Goal: Find specific page/section: Find specific page/section

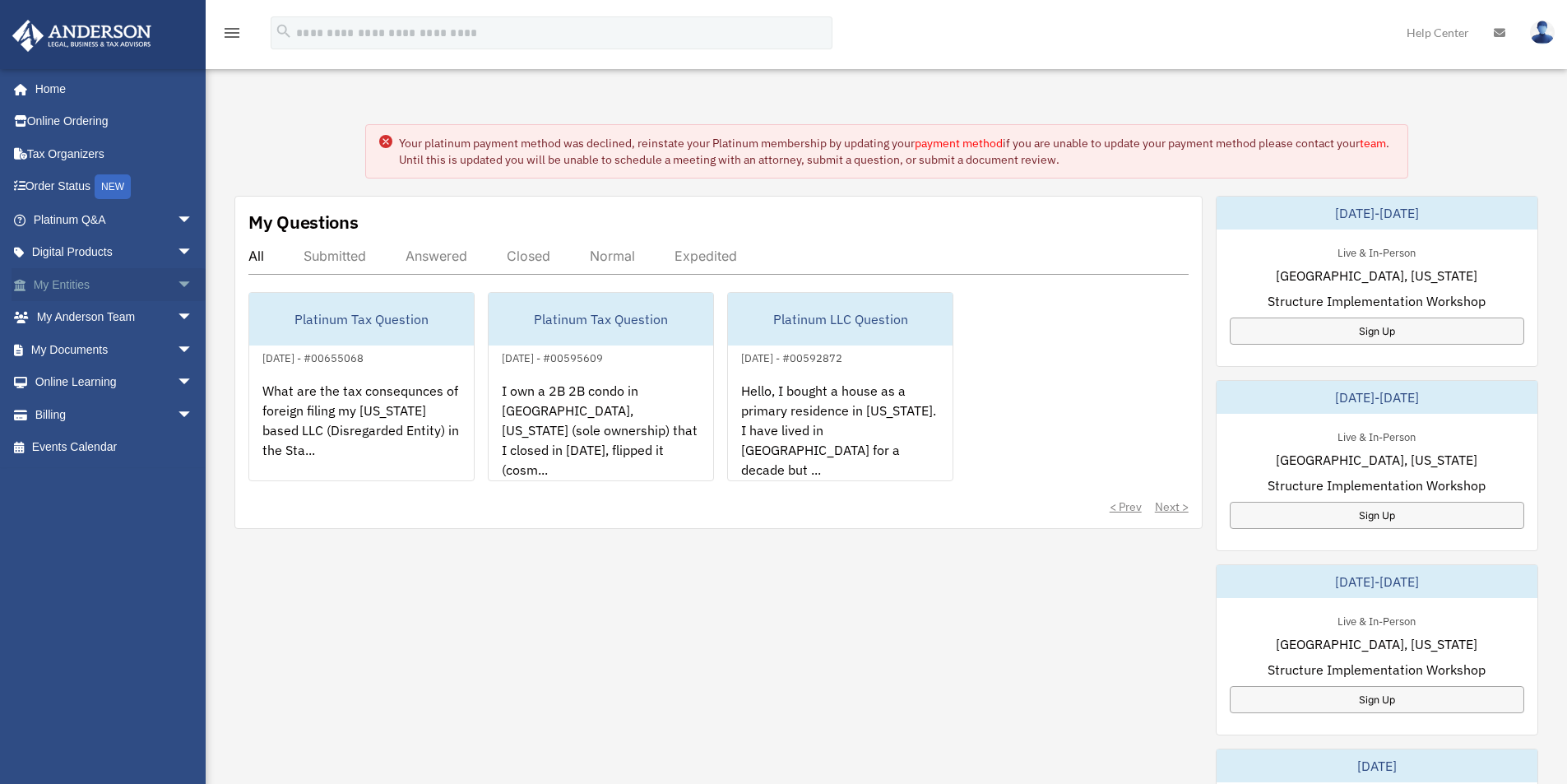
click at [64, 292] on link "My Entities arrow_drop_down" at bounding box center [114, 284] width 206 height 33
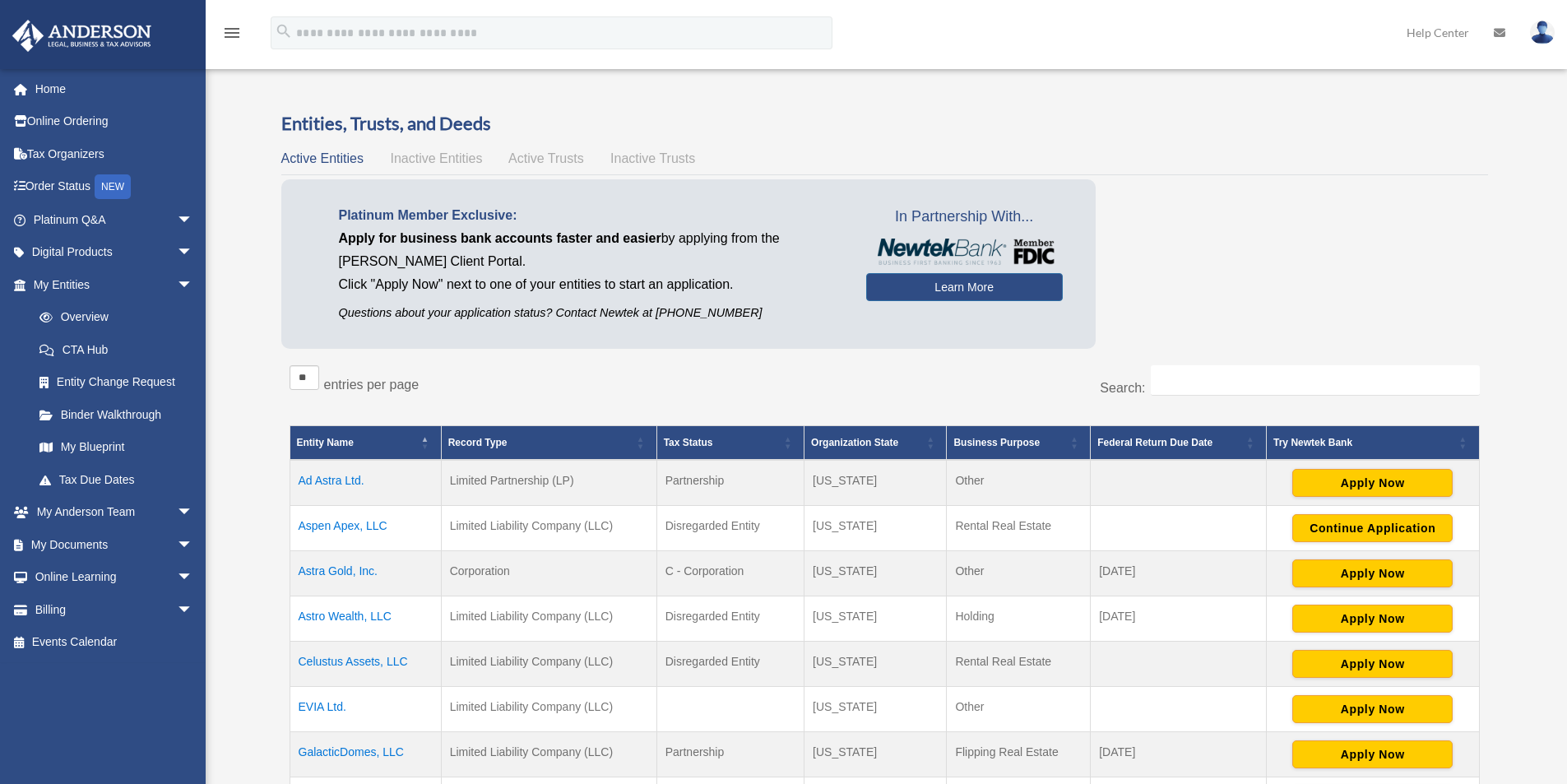
scroll to position [220, 0]
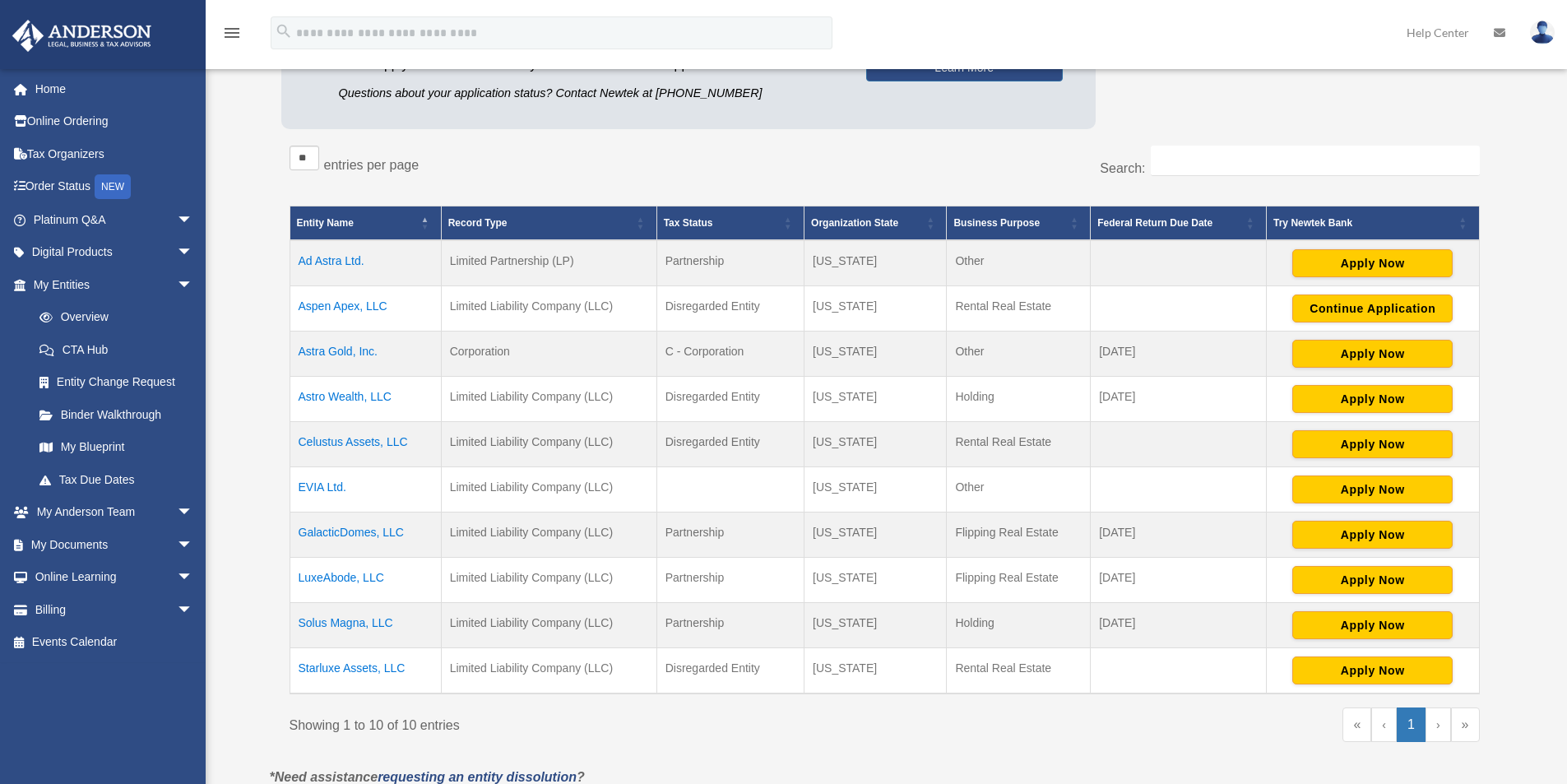
drag, startPoint x: 395, startPoint y: 577, endPoint x: 296, endPoint y: 592, distance: 100.1
click at [296, 592] on td "LuxeAbode, LLC" at bounding box center [365, 580] width 152 height 45
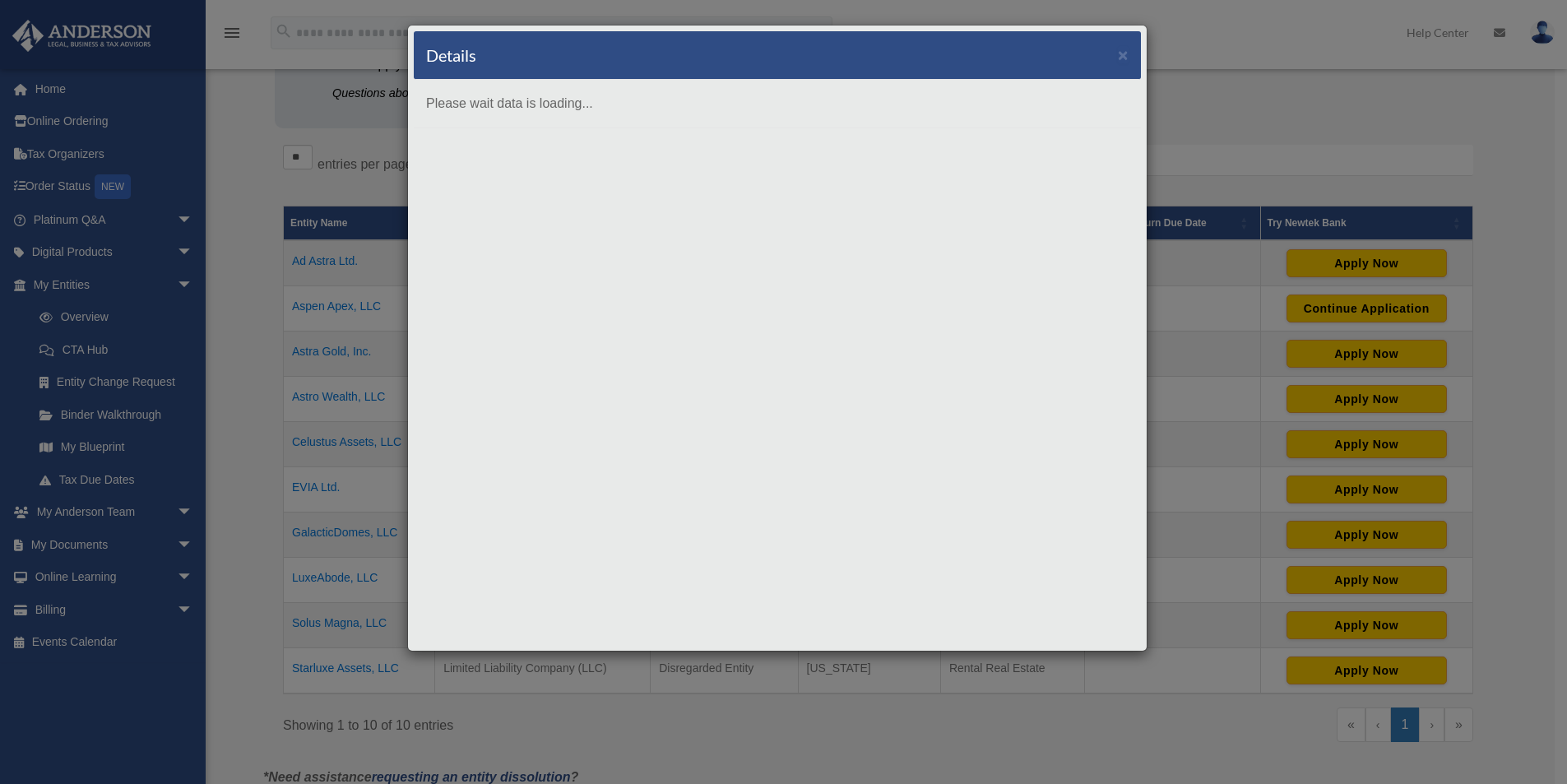
copy td "LuxeAbode, LLC"
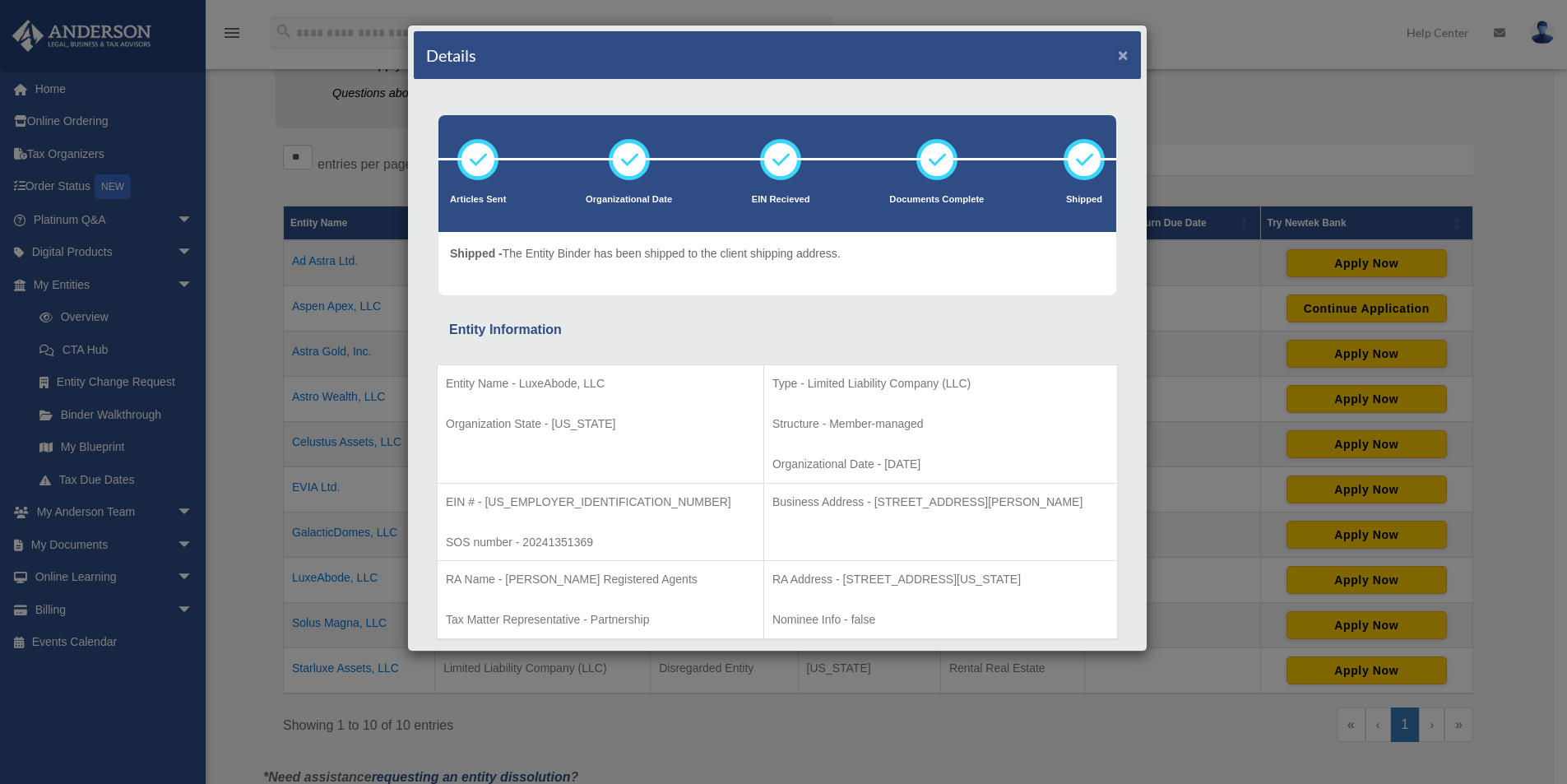
click at [1119, 56] on button "×" at bounding box center [1124, 54] width 11 height 17
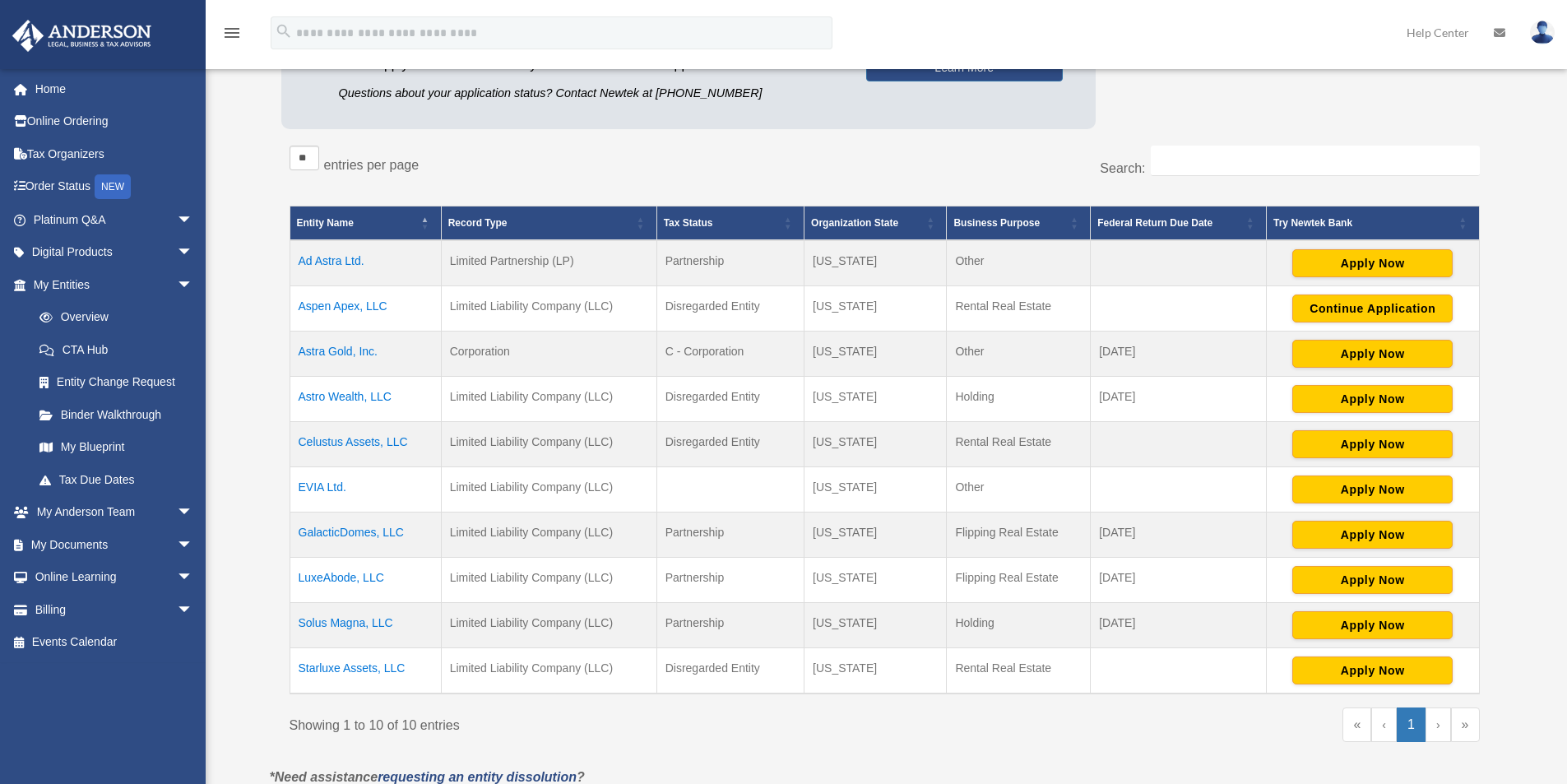
copy td "LuxeAbode, LLC"
click at [836, 537] on td "Colorado" at bounding box center [875, 535] width 143 height 45
click at [829, 483] on td "Colorado" at bounding box center [875, 490] width 143 height 45
click at [712, 388] on td "Disregarded Entity" at bounding box center [730, 399] width 147 height 45
drag, startPoint x: 409, startPoint y: 307, endPoint x: 296, endPoint y: 317, distance: 113.4
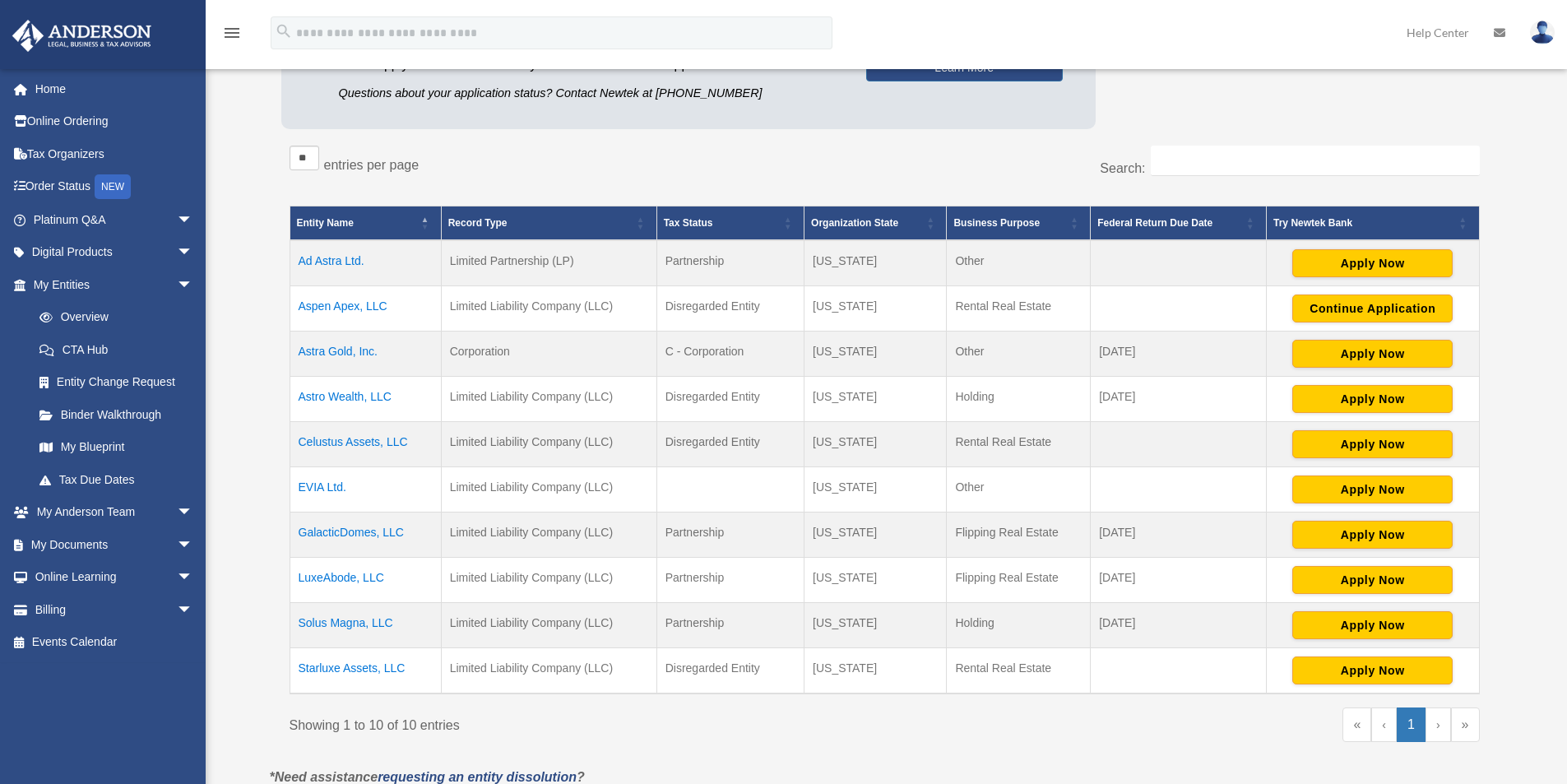
click at [296, 317] on td "Aspen Apex, LLC" at bounding box center [365, 309] width 152 height 45
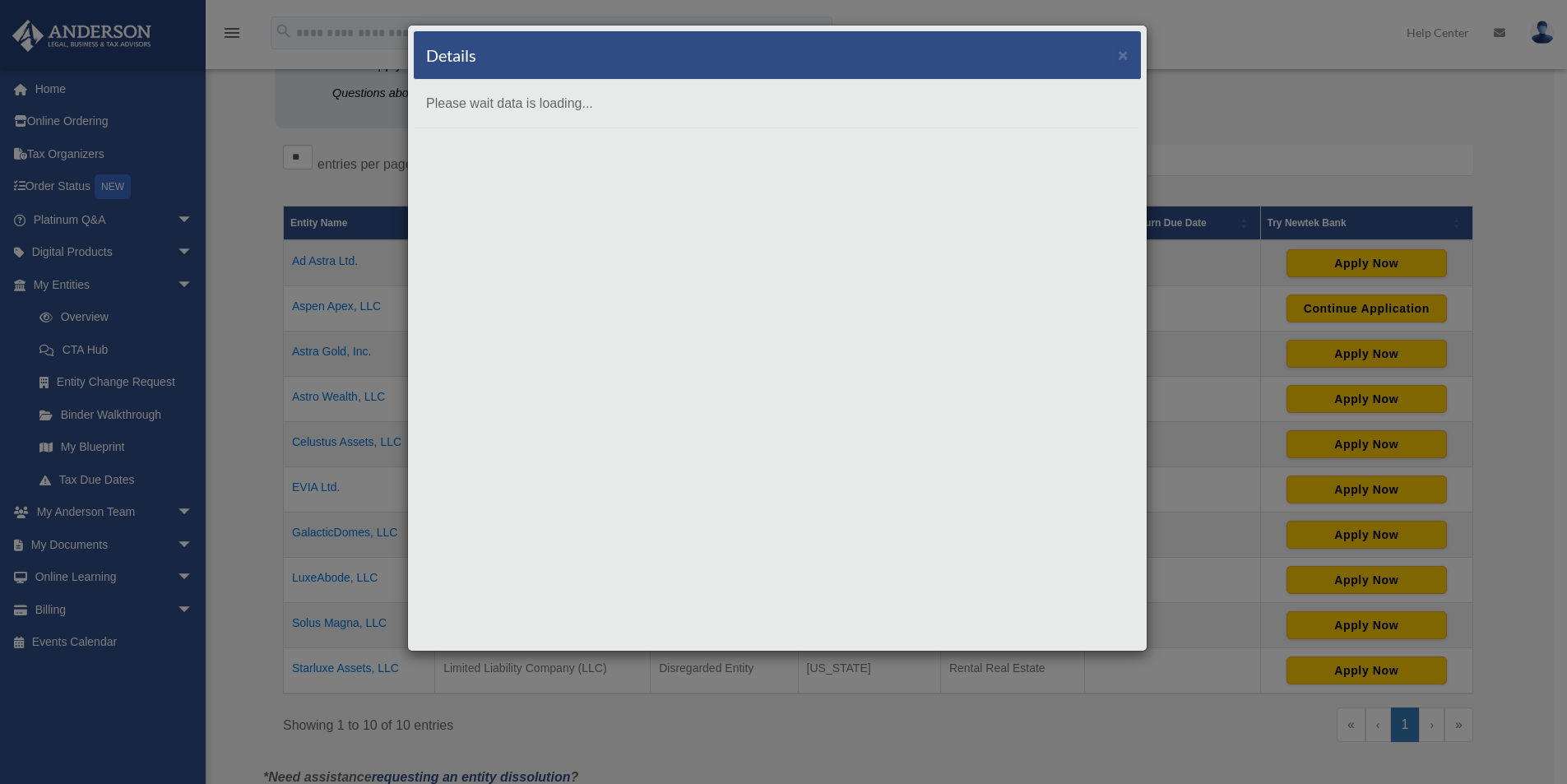
copy td "Aspen Apex, LLC"
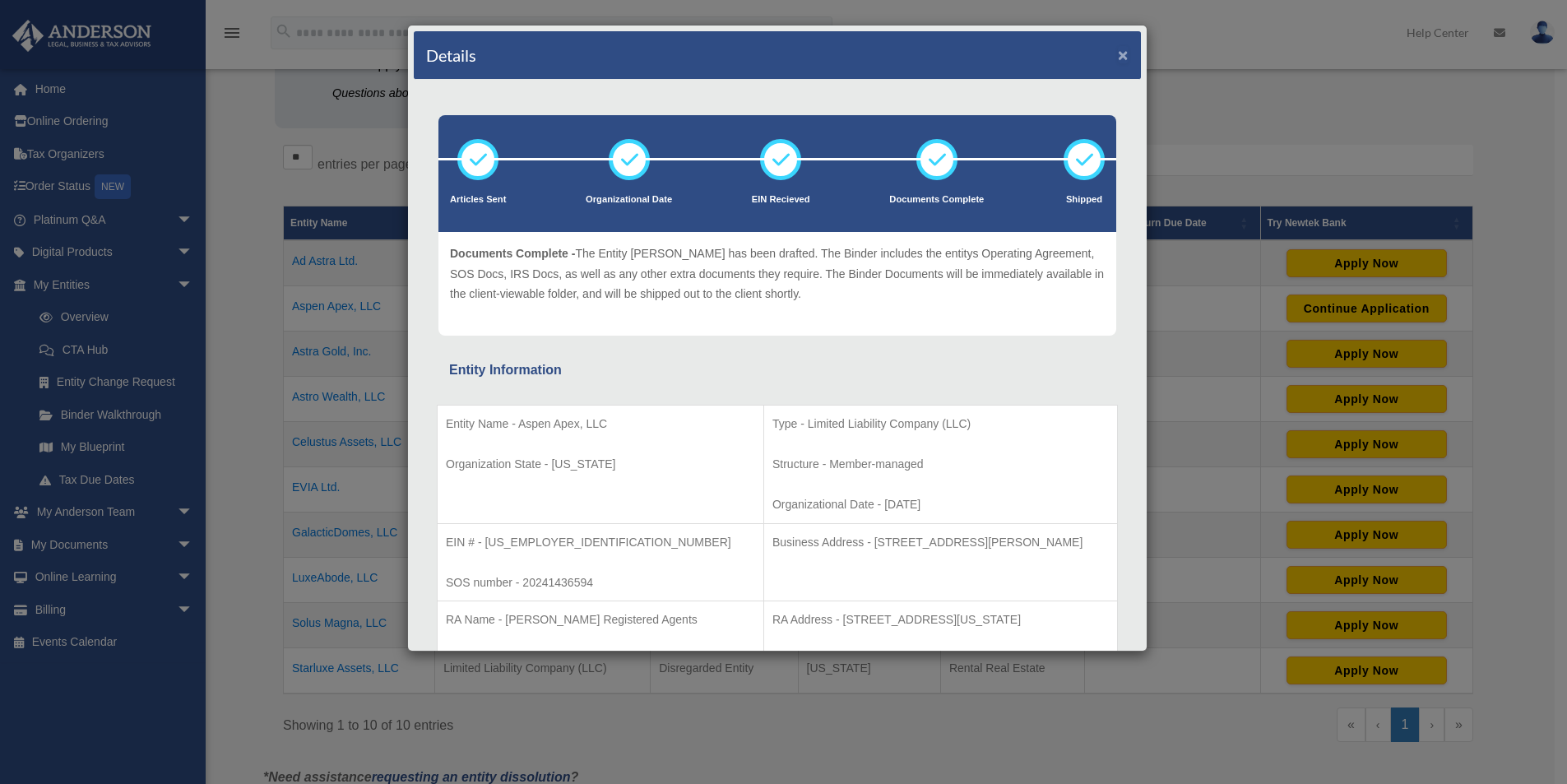
click at [1119, 58] on button "×" at bounding box center [1124, 54] width 11 height 17
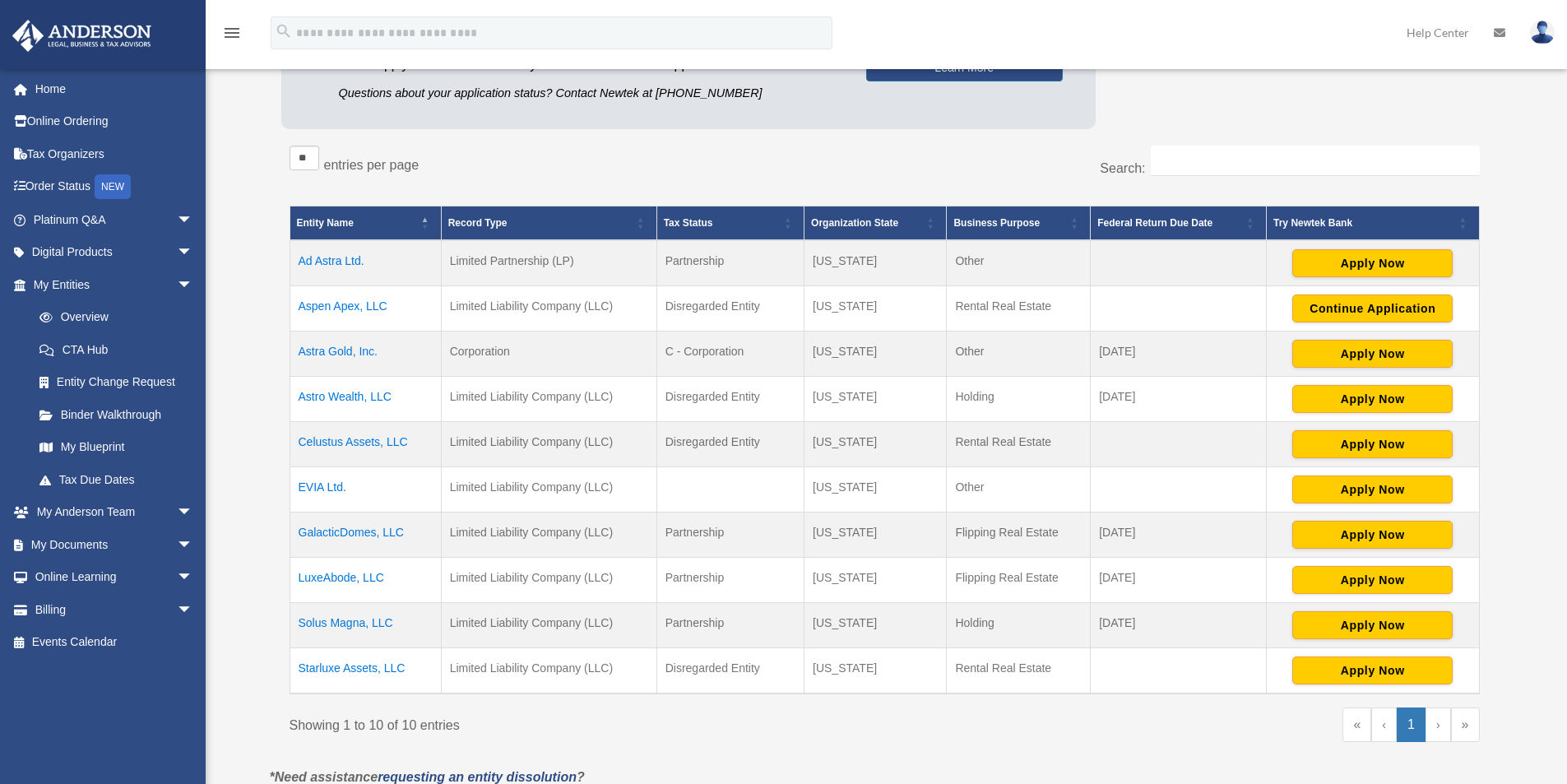
copy td "Aspen Apex, LLC"
drag, startPoint x: 414, startPoint y: 671, endPoint x: 291, endPoint y: 680, distance: 123.3
click at [291, 680] on td "Starluxe Assets, LLC" at bounding box center [365, 671] width 152 height 46
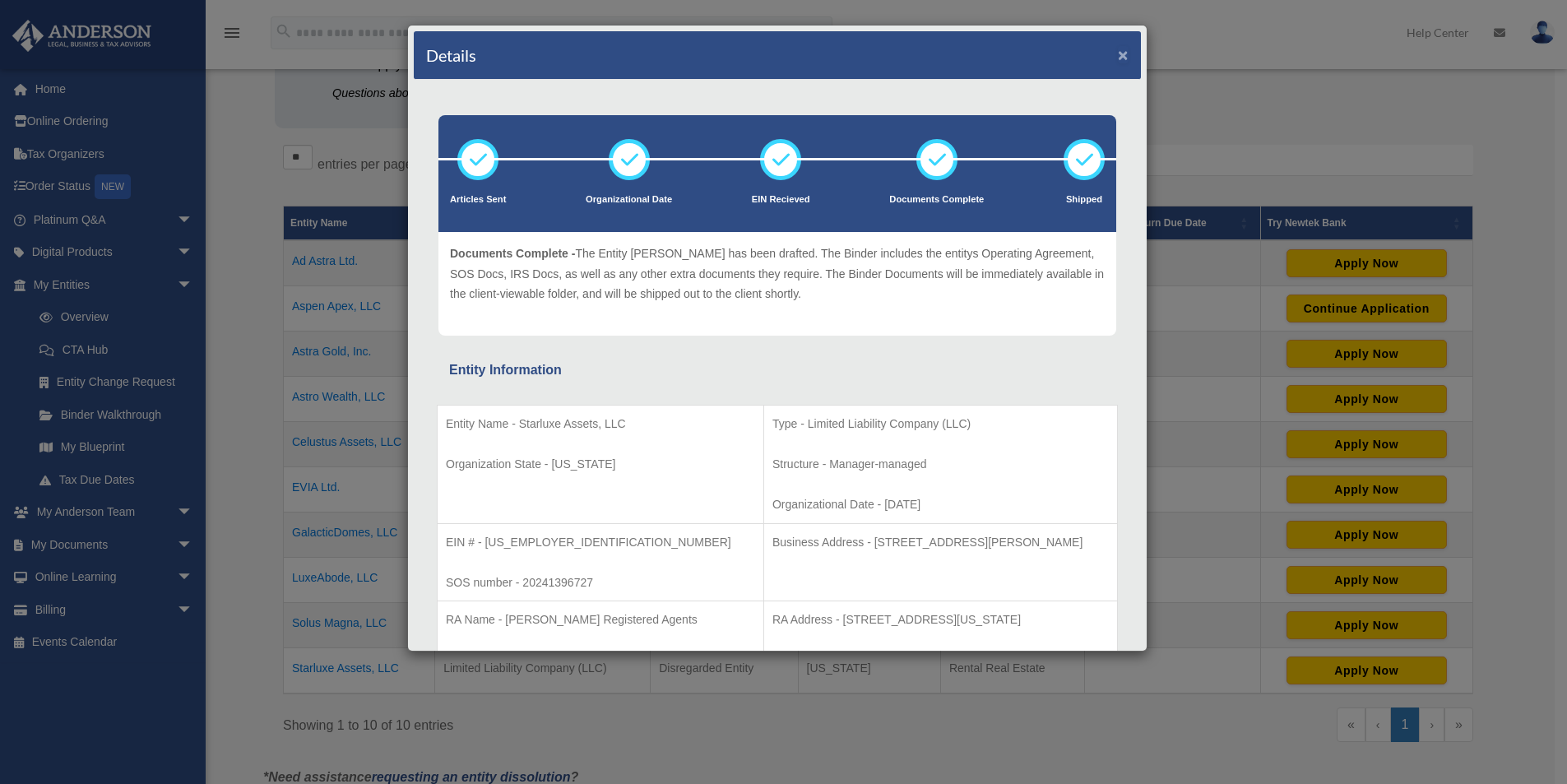
click at [1119, 55] on button "×" at bounding box center [1124, 54] width 11 height 17
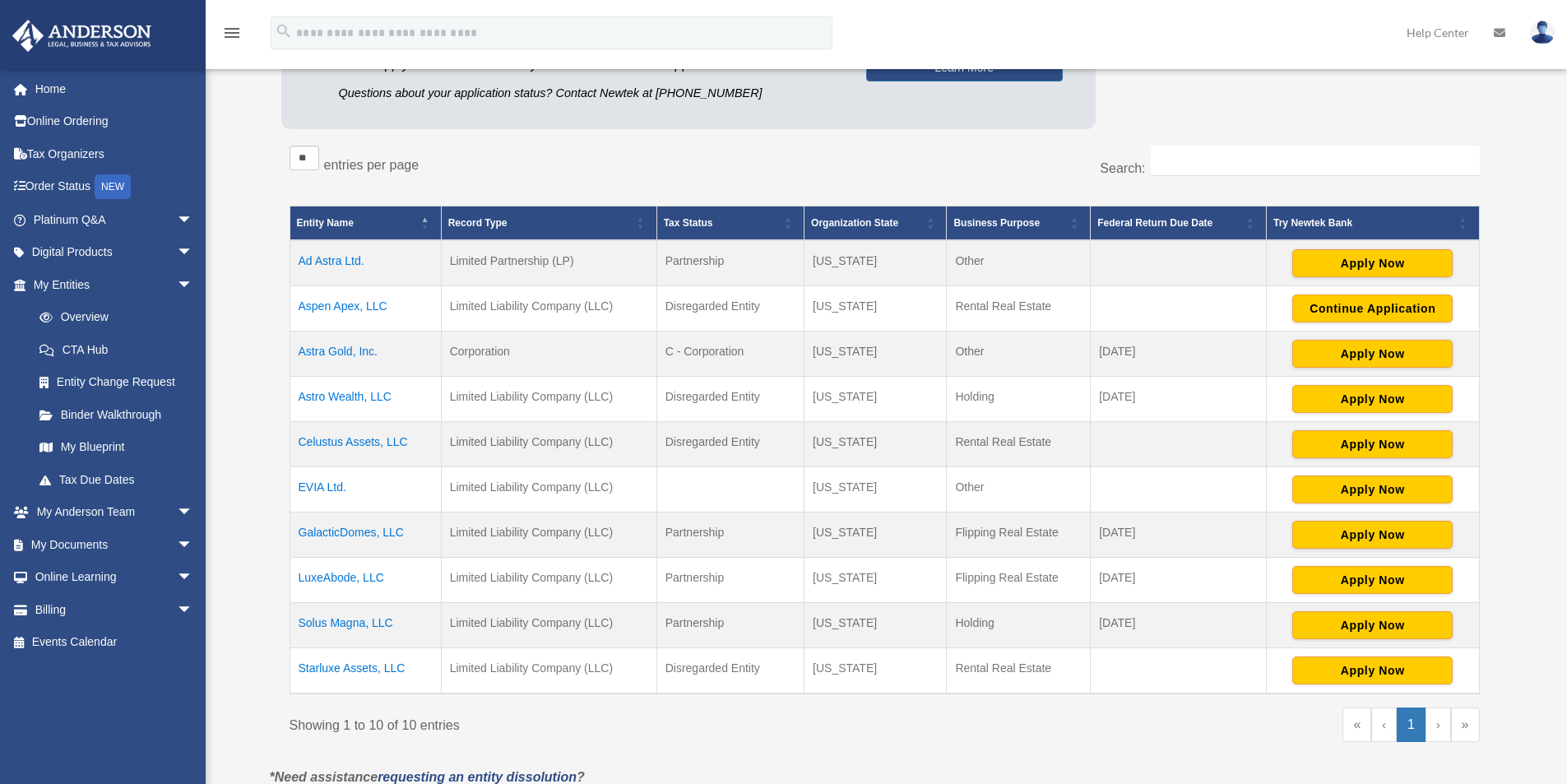
copy td "Starluxe Assets, LLC"
